Goal: Use online tool/utility

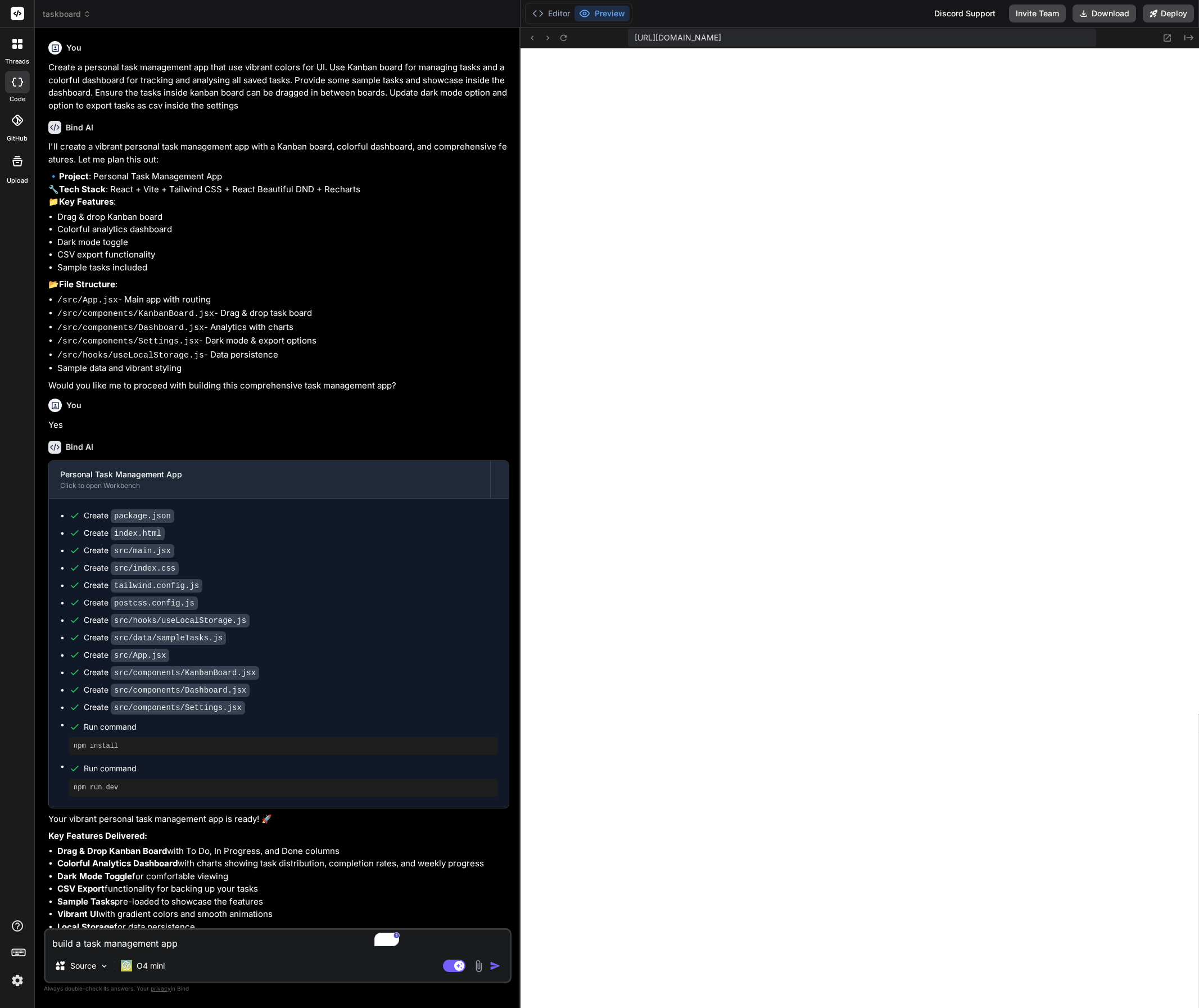
type textarea "x"
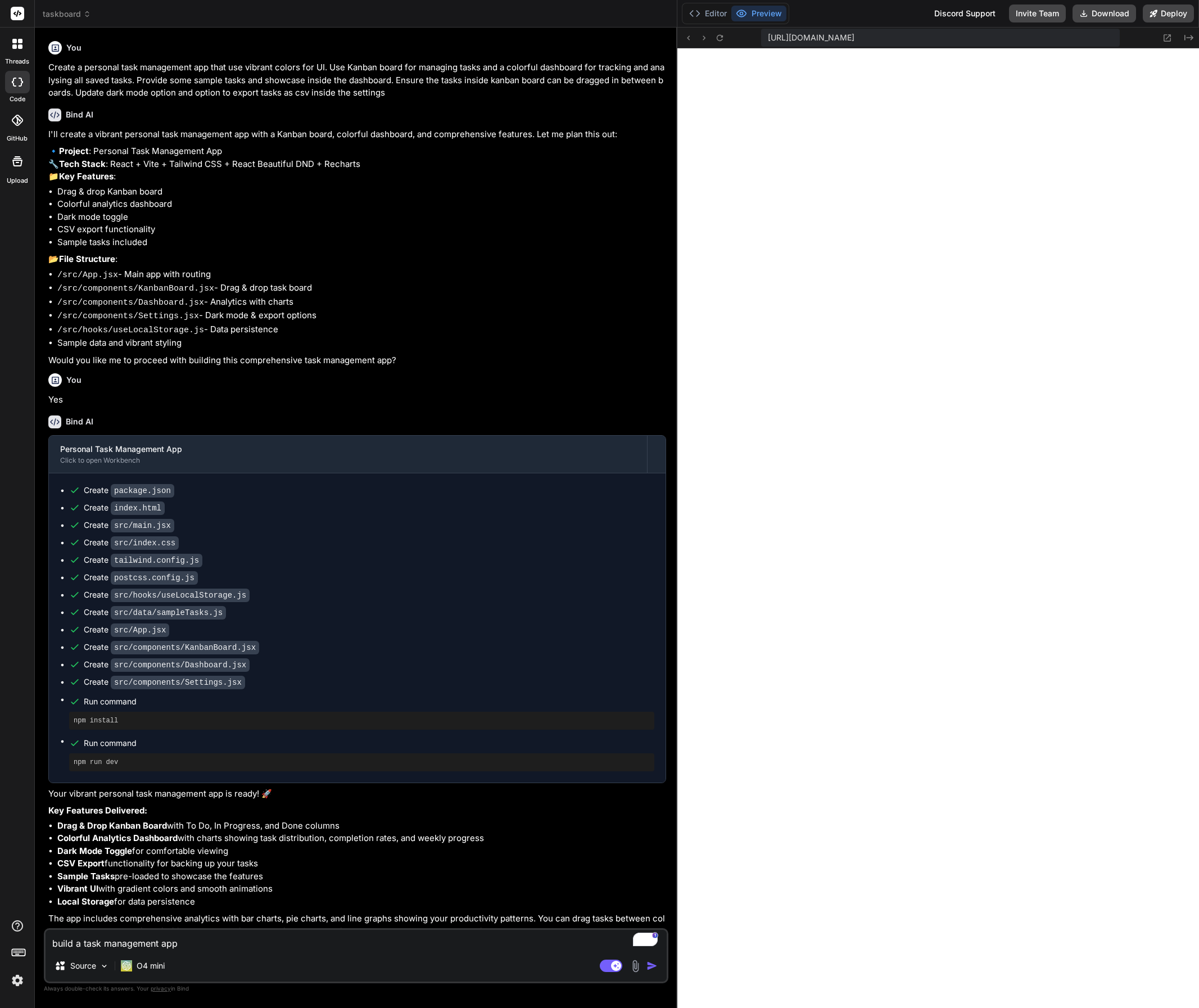
drag, startPoint x: 418, startPoint y: 253, endPoint x: 662, endPoint y: 300, distance: 248.5
click at [263, 300] on div "Bind AI Web Search Created with Pixso. Code Generator You Create a personal tas…" at bounding box center [356, 518] width 643 height 980
click at [62, 13] on span "taskboard" at bounding box center [66, 14] width 48 height 11
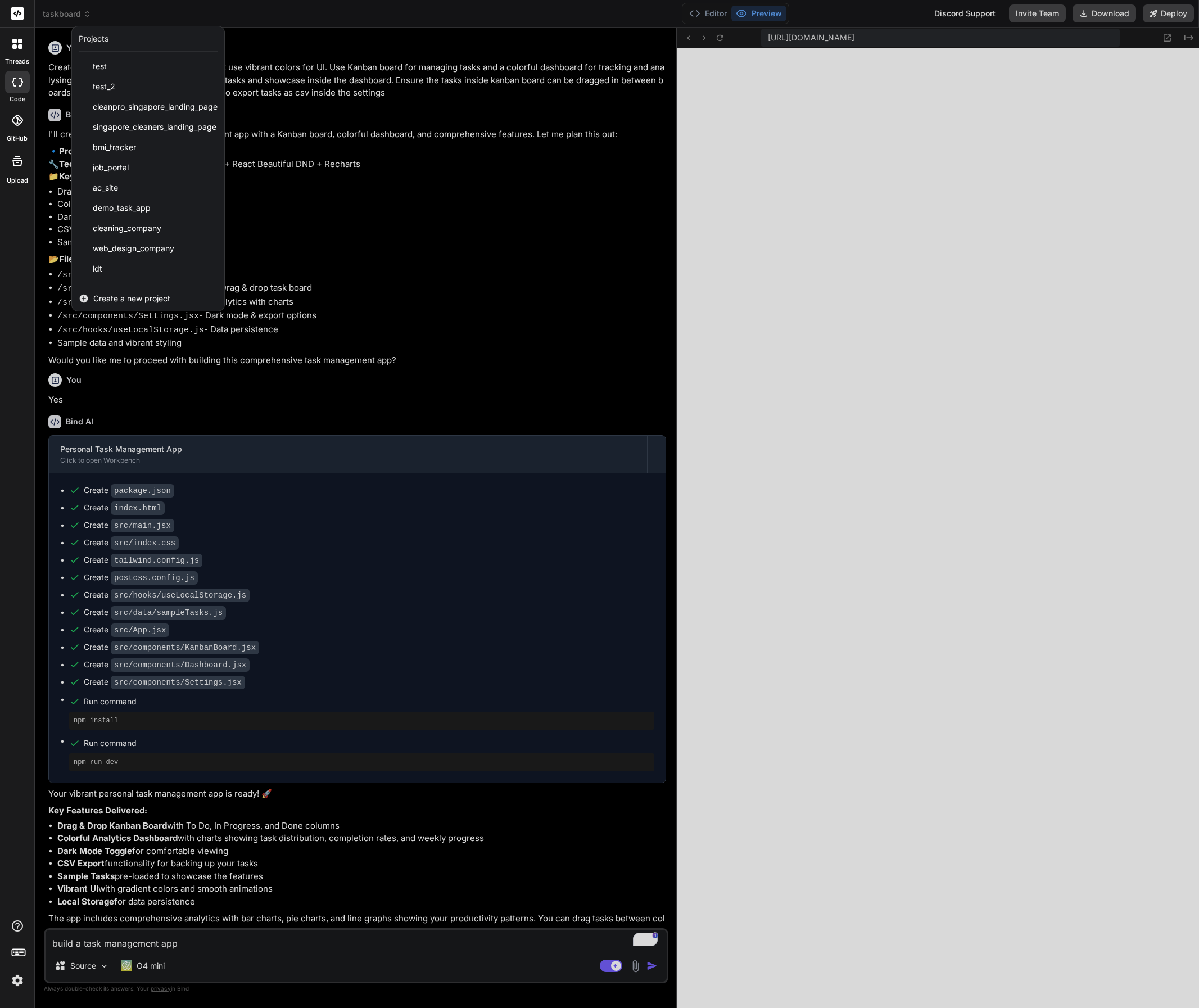
click at [263, 14] on div at bounding box center [600, 504] width 1199 height 1008
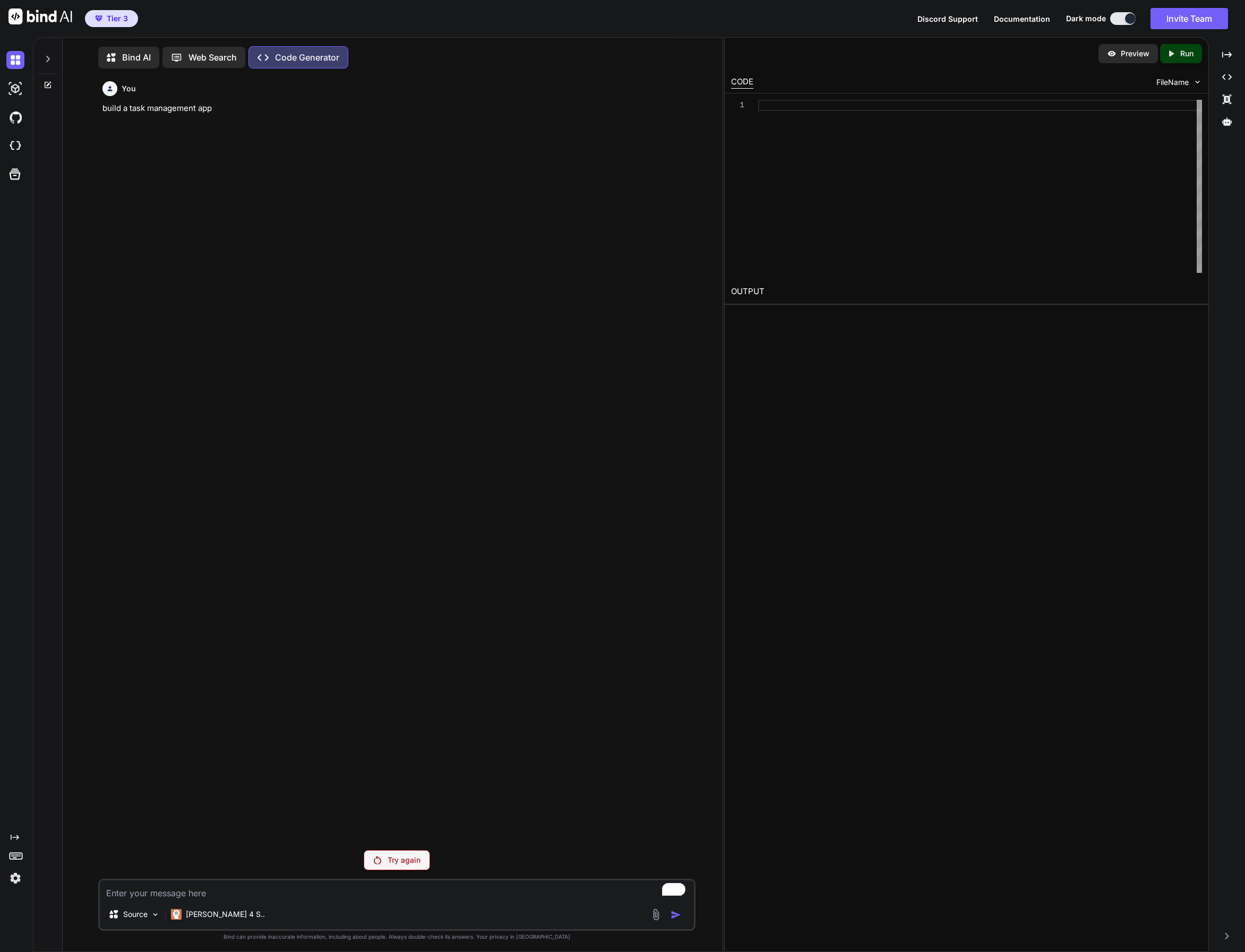
scroll to position [5, 0]
click at [410, 859] on p "Try again" at bounding box center [404, 858] width 33 height 11
click at [417, 858] on p "Try again" at bounding box center [404, 858] width 33 height 11
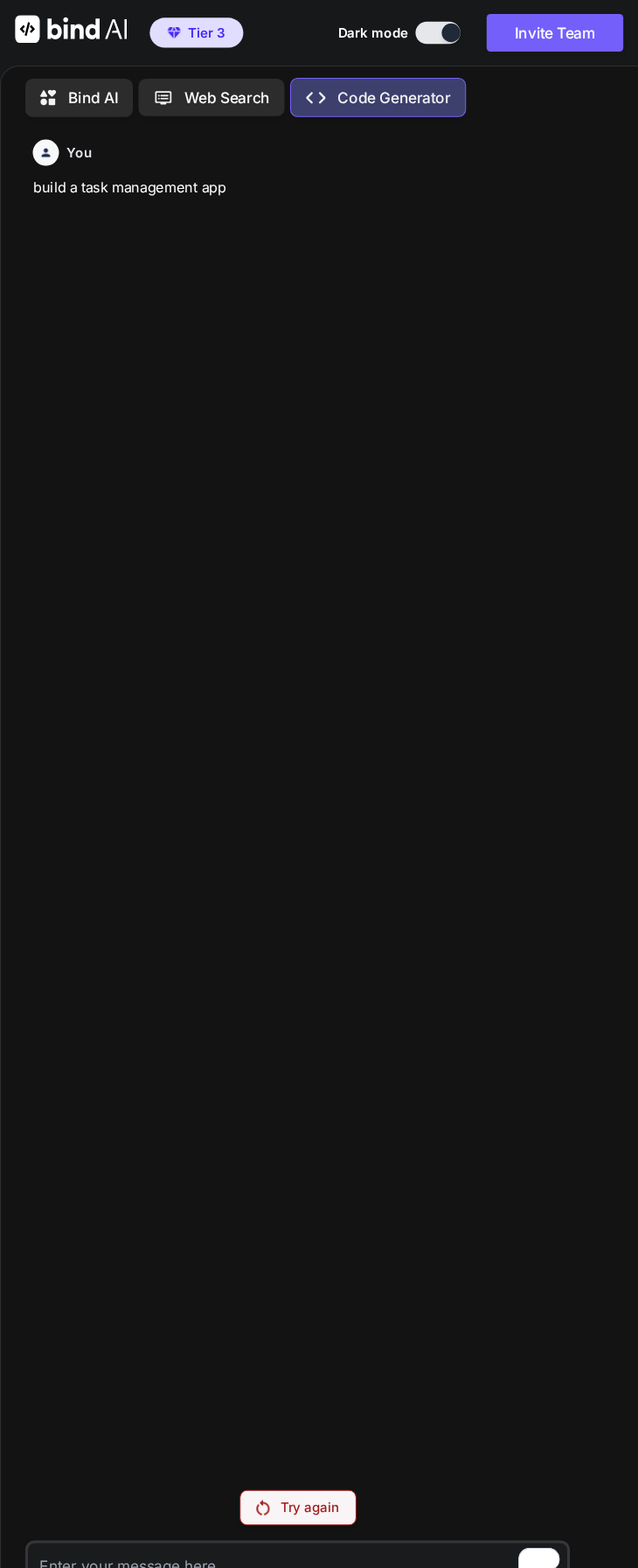
type textarea "x"
